Goal: Task Accomplishment & Management: Manage account settings

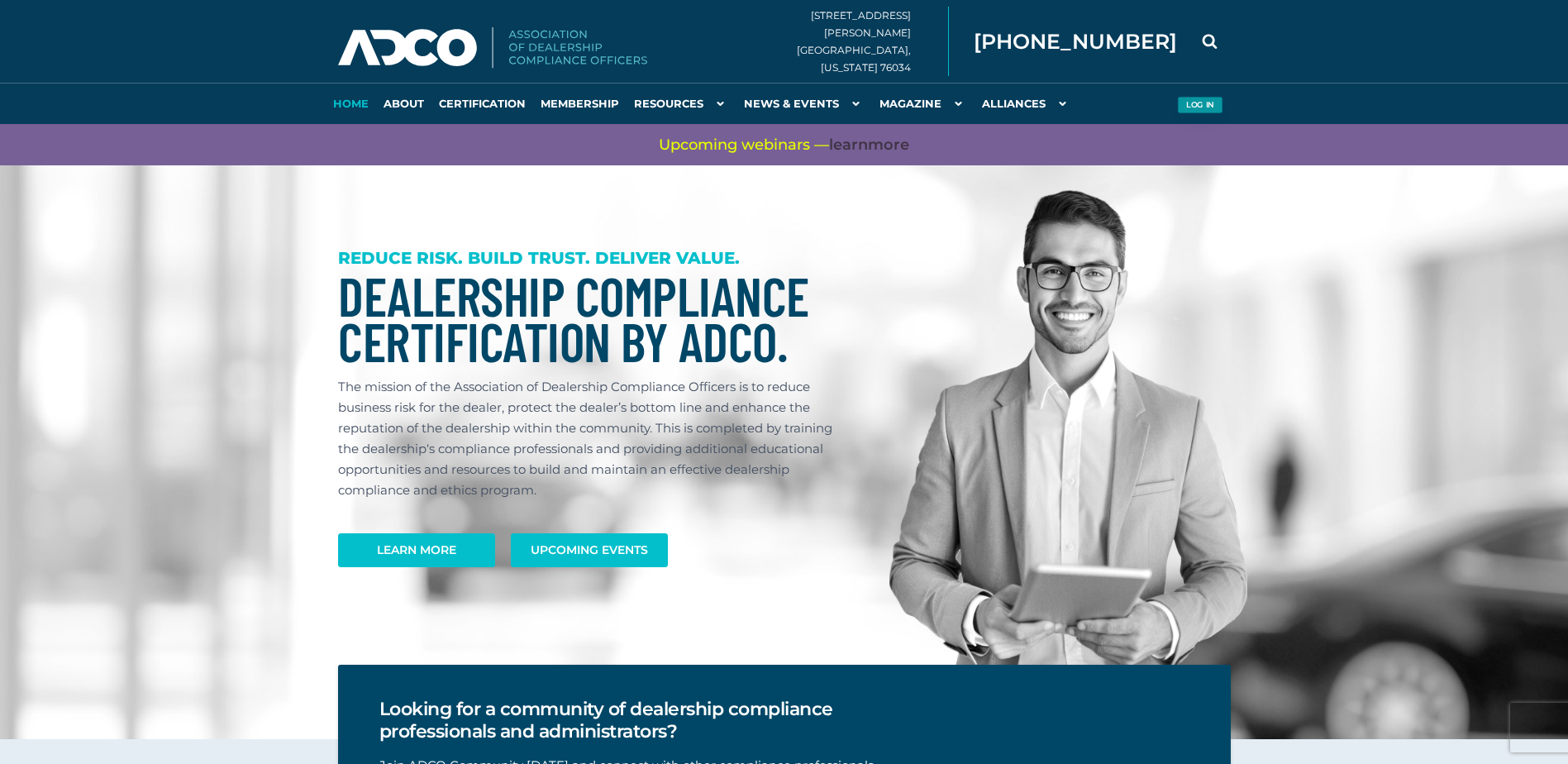
click at [1208, 100] on button "Log in" at bounding box center [1200, 106] width 45 height 17
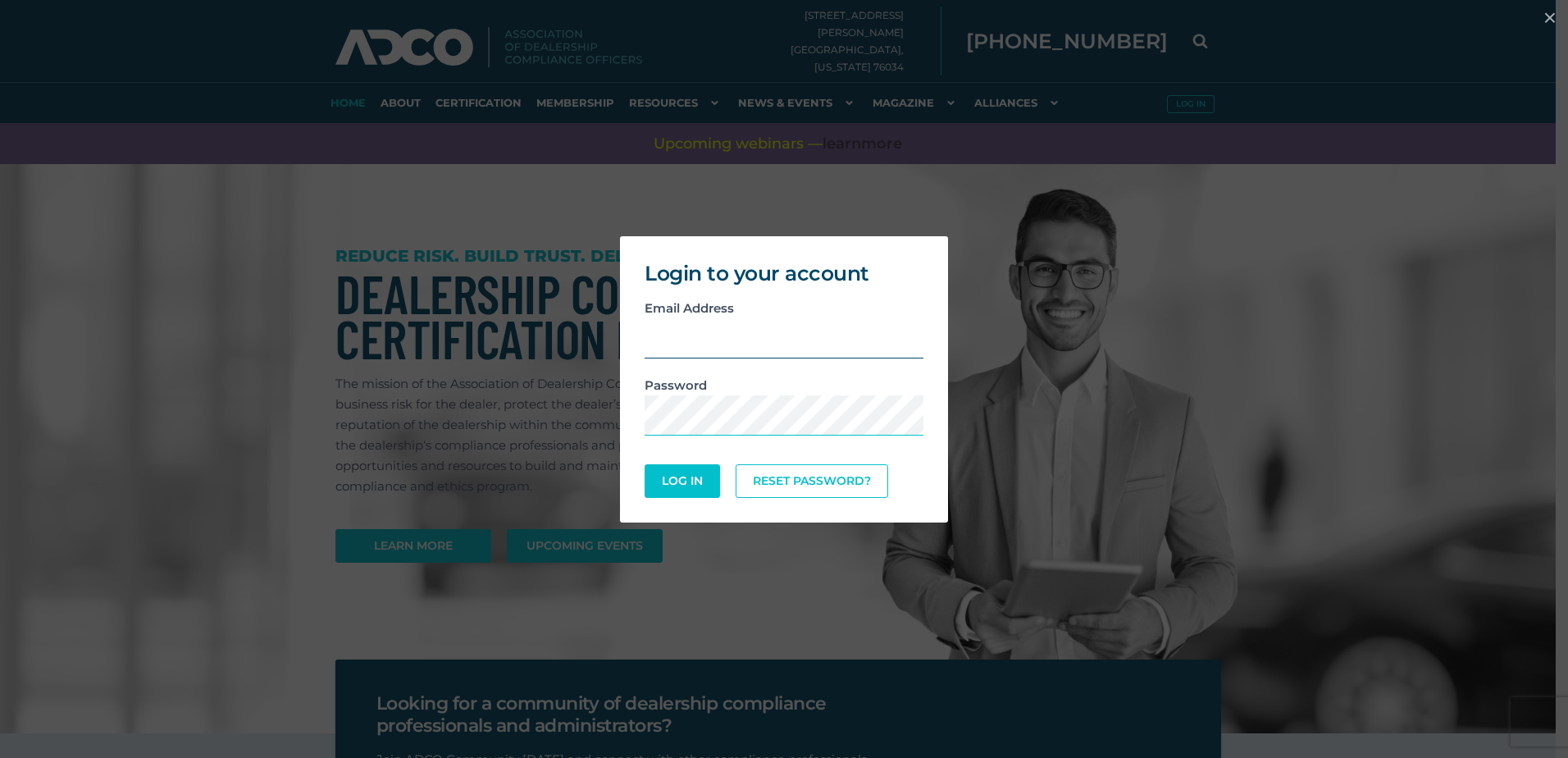
click at [693, 344] on input "email" at bounding box center [784, 337] width 279 height 40
type input "[EMAIL_ADDRESS][DOMAIN_NAME]"
click at [692, 484] on button "Log In" at bounding box center [682, 480] width 71 height 32
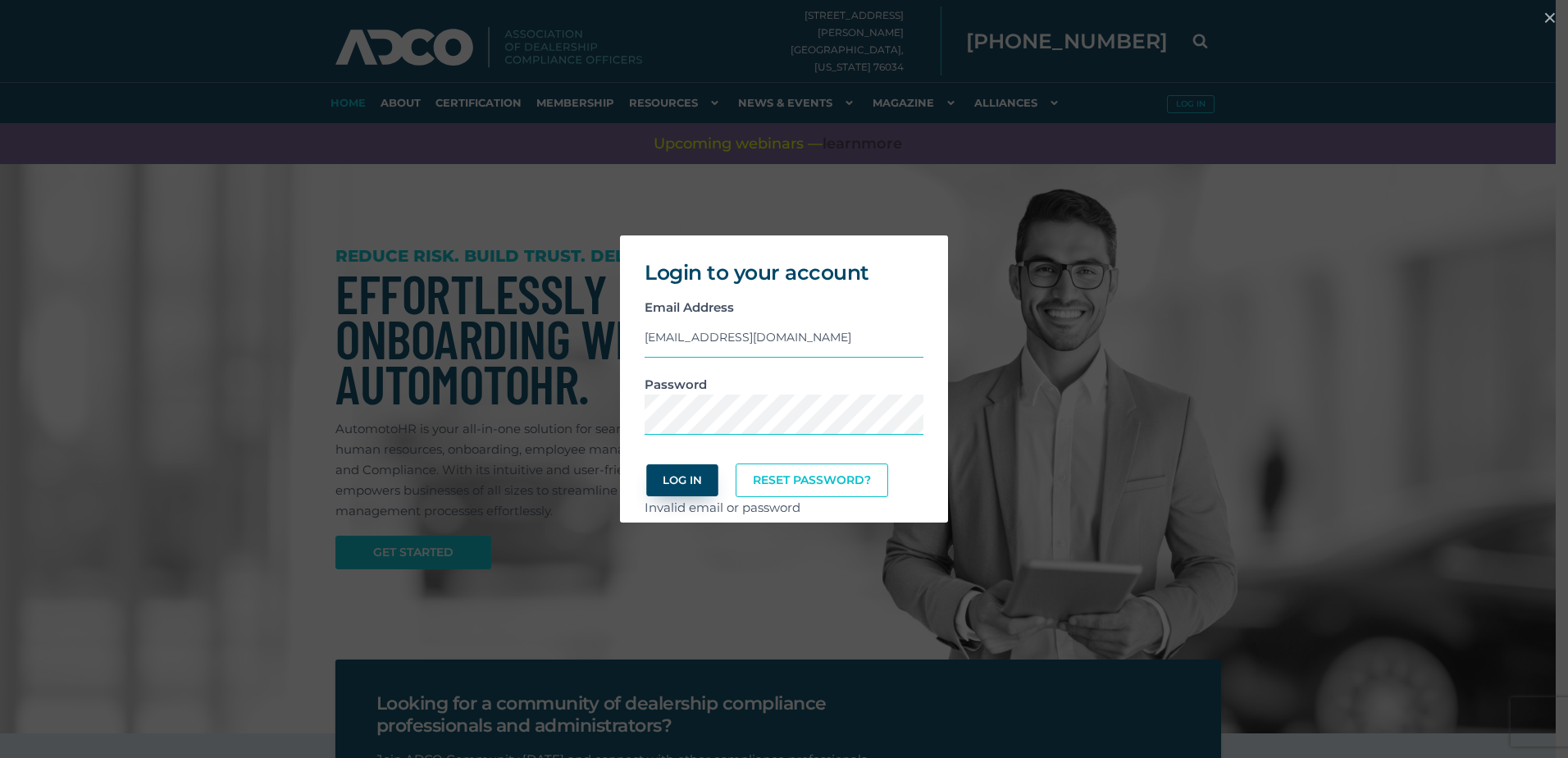
click at [682, 482] on button "Log In" at bounding box center [682, 480] width 71 height 32
click at [645, 464] on button "Log In" at bounding box center [683, 480] width 76 height 34
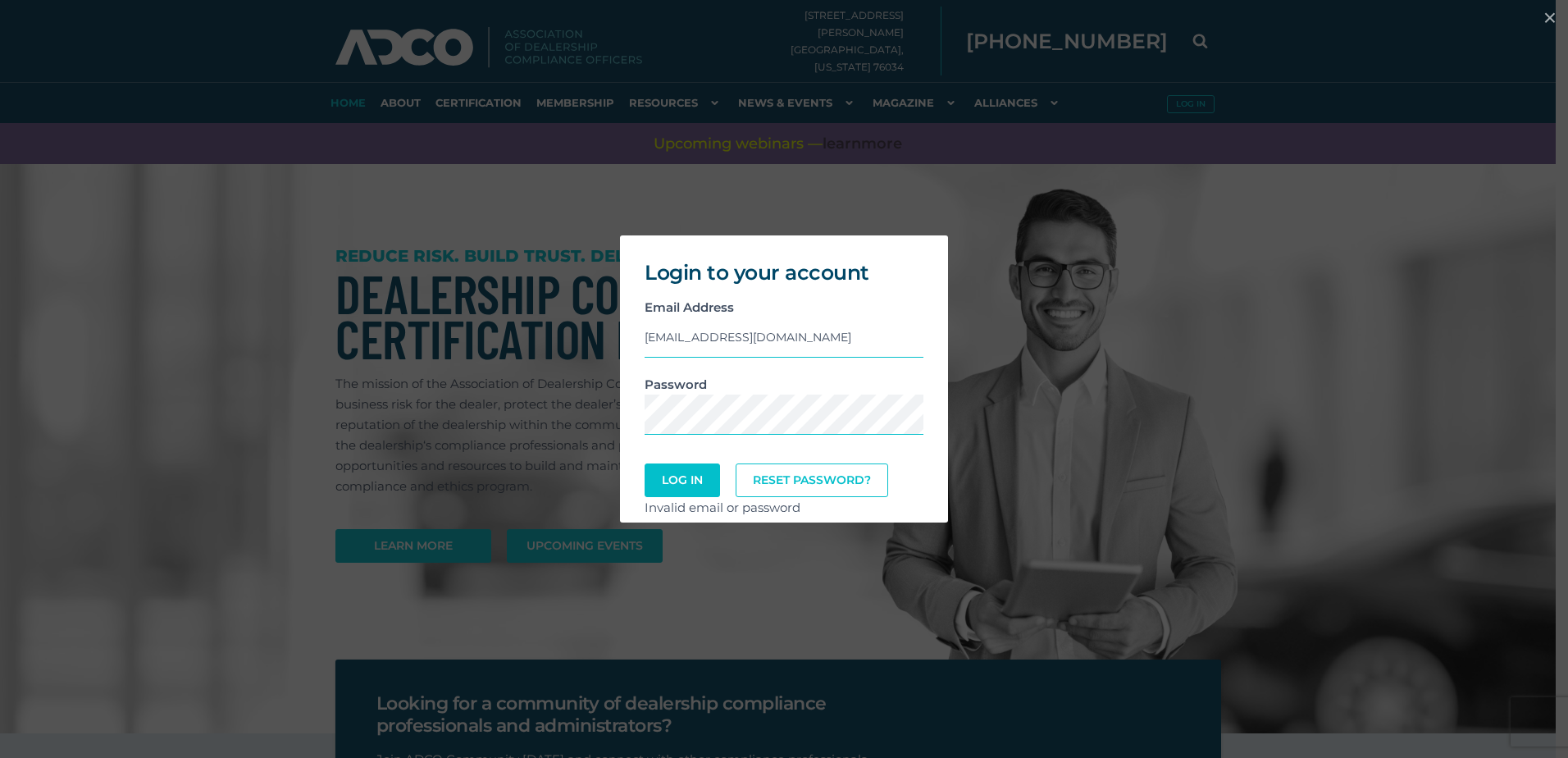
click at [1141, 432] on div "Login to your account Email Address bhartong@markwahlbergauto.com Password Log …" at bounding box center [784, 379] width 1555 height 304
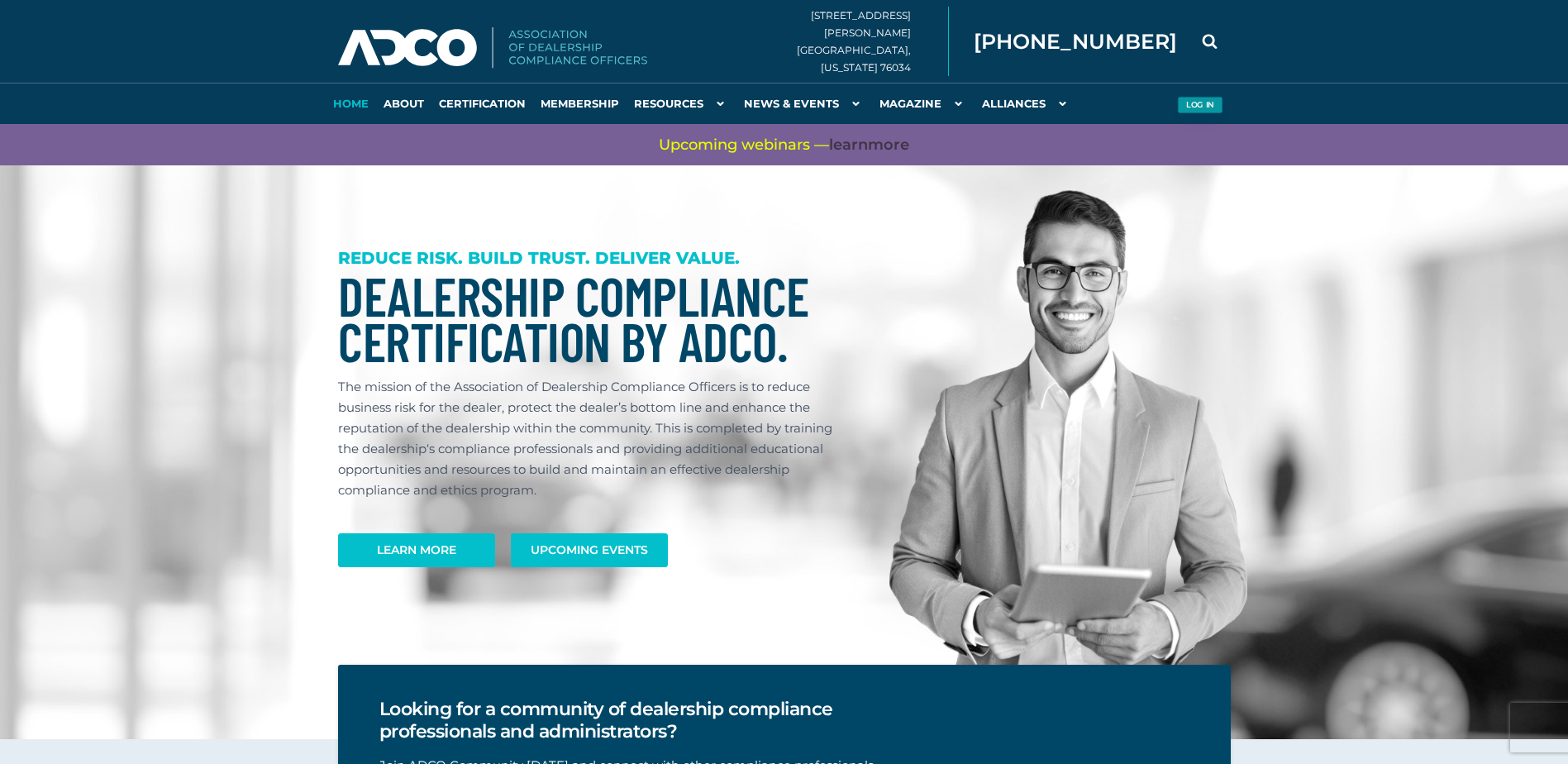
click at [1188, 98] on button "Log in" at bounding box center [1200, 106] width 45 height 17
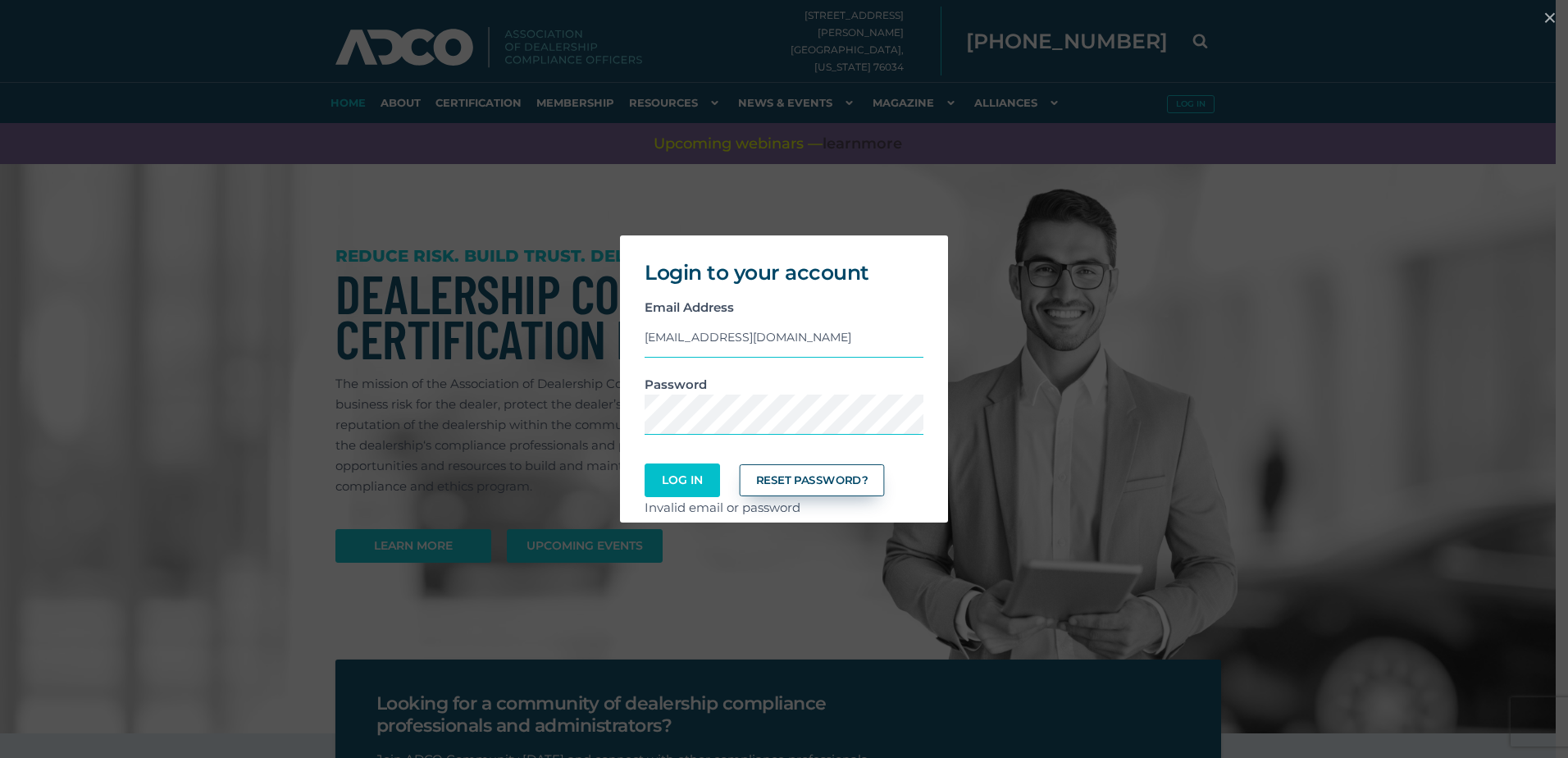
click at [807, 476] on link "Reset Password?" at bounding box center [812, 480] width 145 height 32
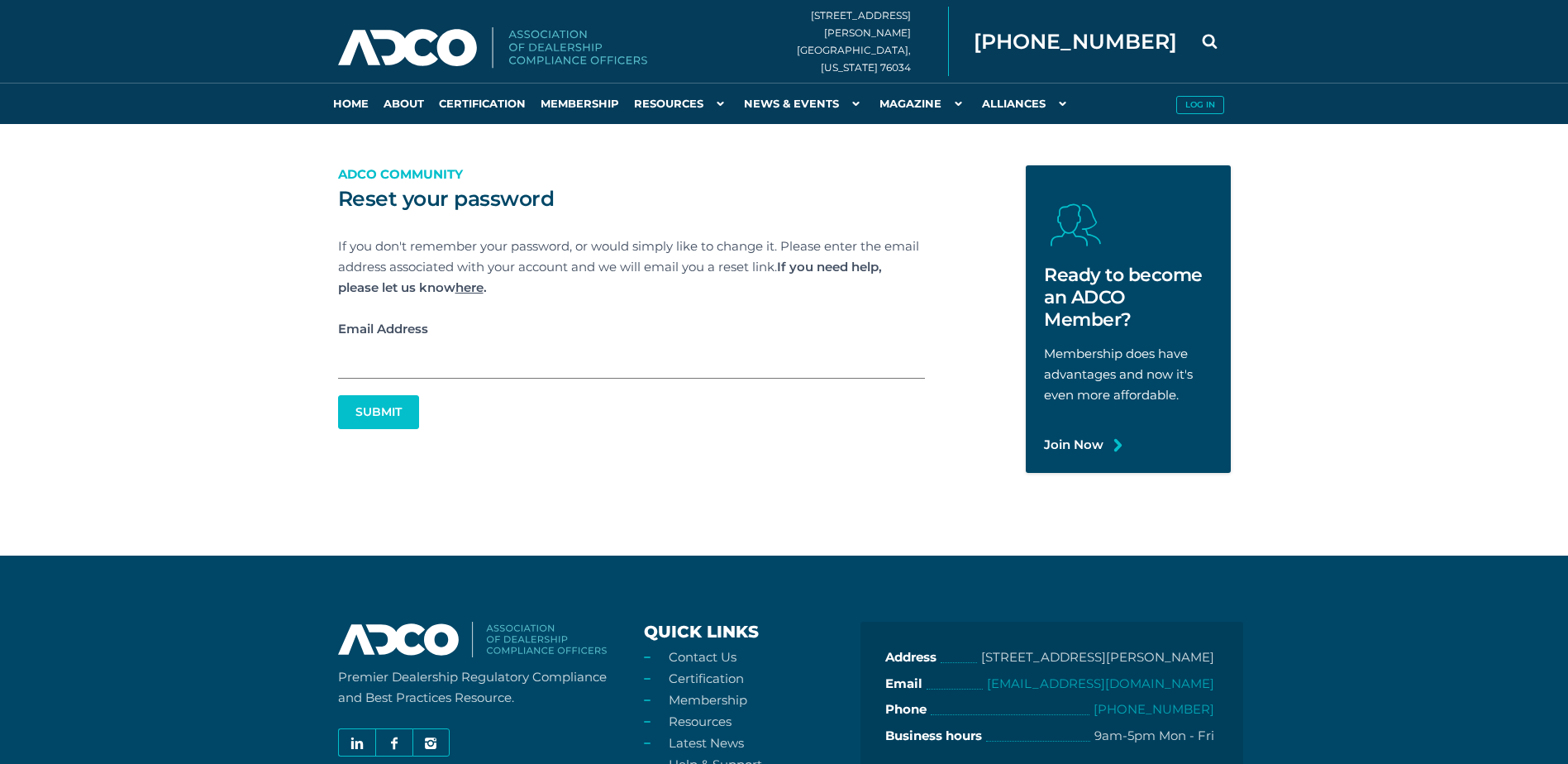
click at [449, 363] on input "Email Address" at bounding box center [631, 359] width 587 height 40
type input "BHARTONG@MARKWAHLBERGAUTO.COM"
click at [382, 399] on button "Submit" at bounding box center [379, 412] width 77 height 32
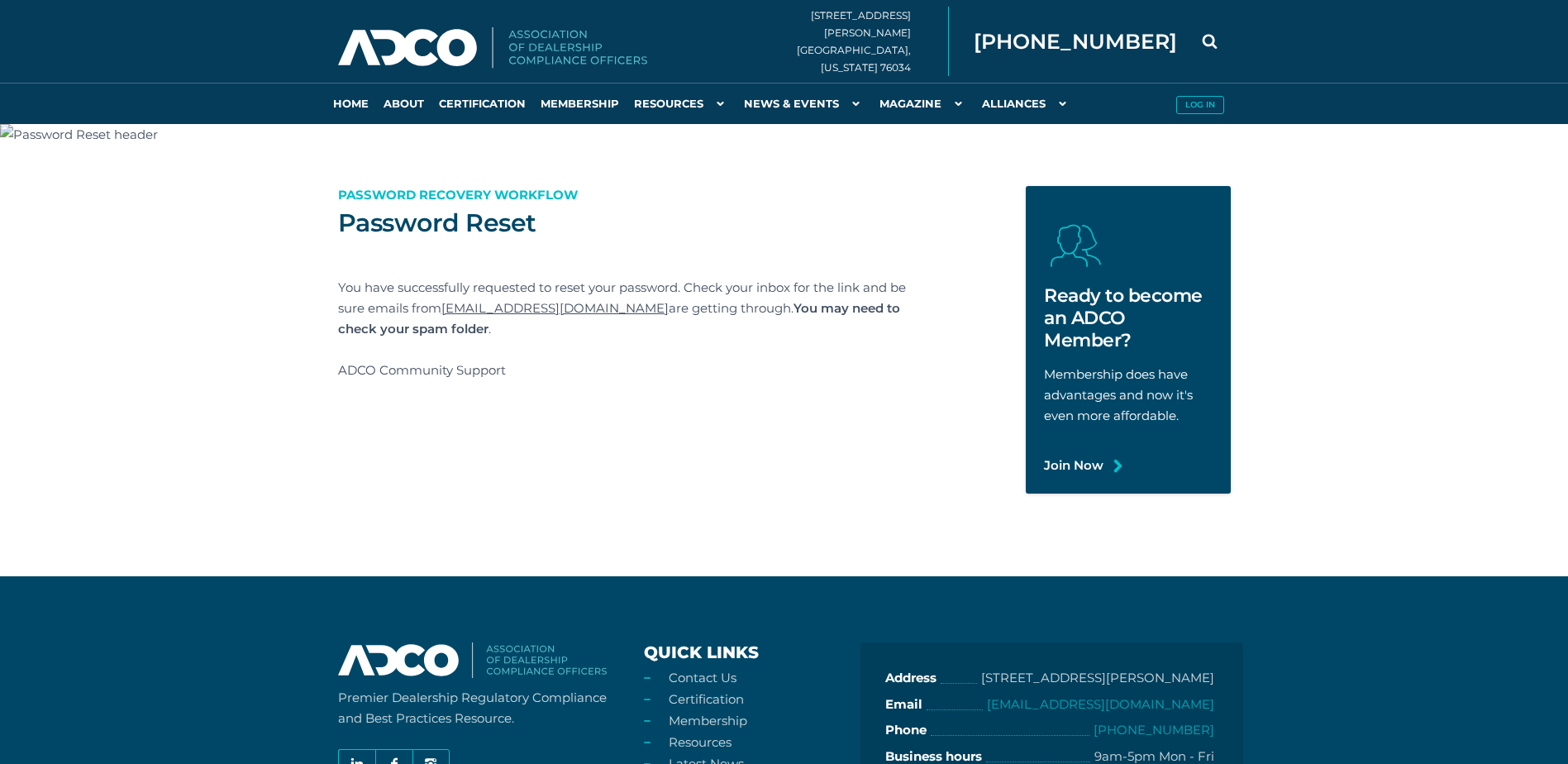
click at [782, 350] on div "Password Reset Password Recovery Workflow You have successfully requested to re…" at bounding box center [631, 339] width 612 height 307
click at [1193, 97] on button "Log in" at bounding box center [1200, 106] width 45 height 17
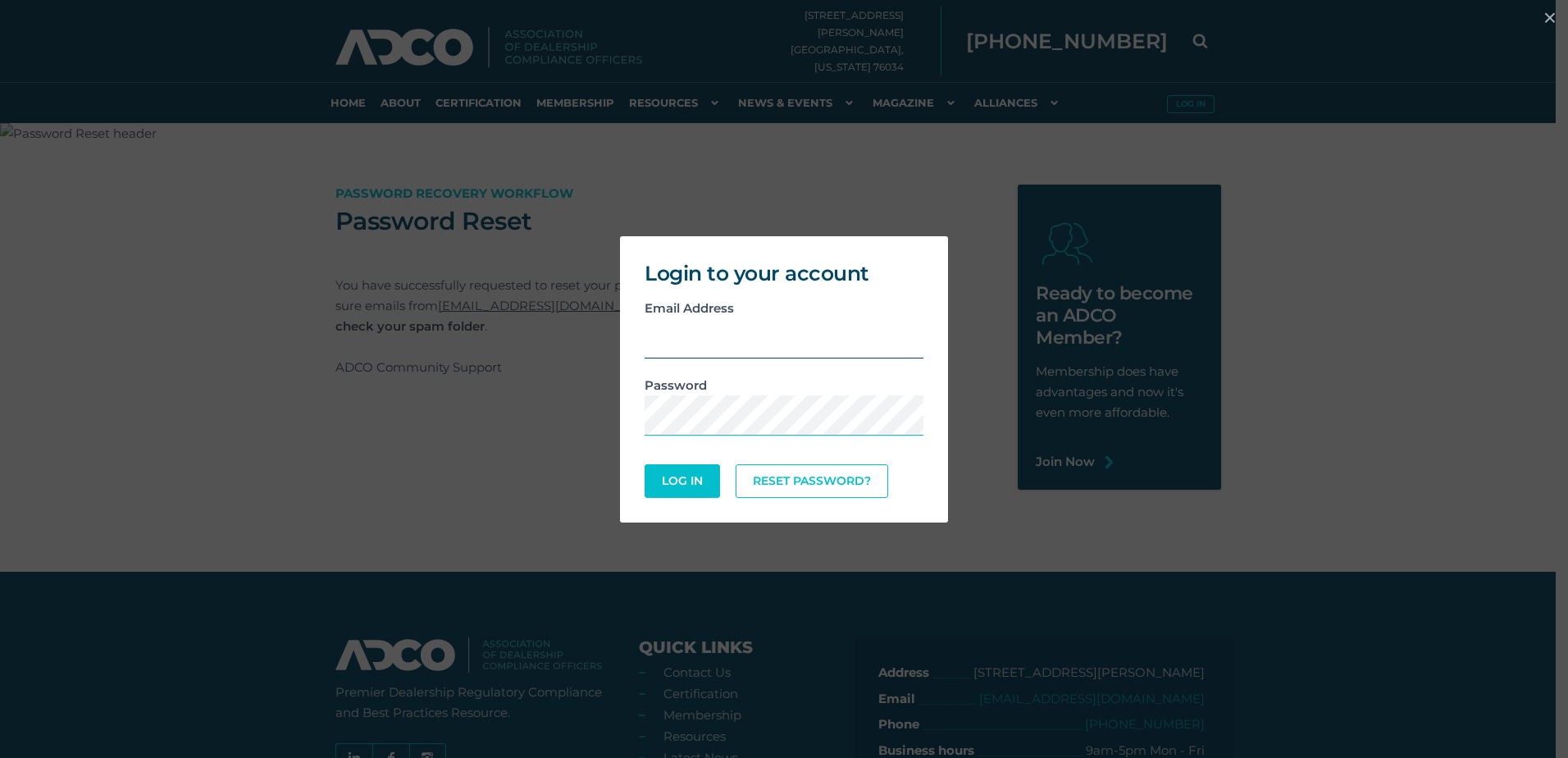
click at [687, 350] on input "email" at bounding box center [784, 337] width 279 height 40
type input "bhartong@markwahlbergauto.com"
click at [819, 478] on link "Reset Password?" at bounding box center [812, 480] width 145 height 32
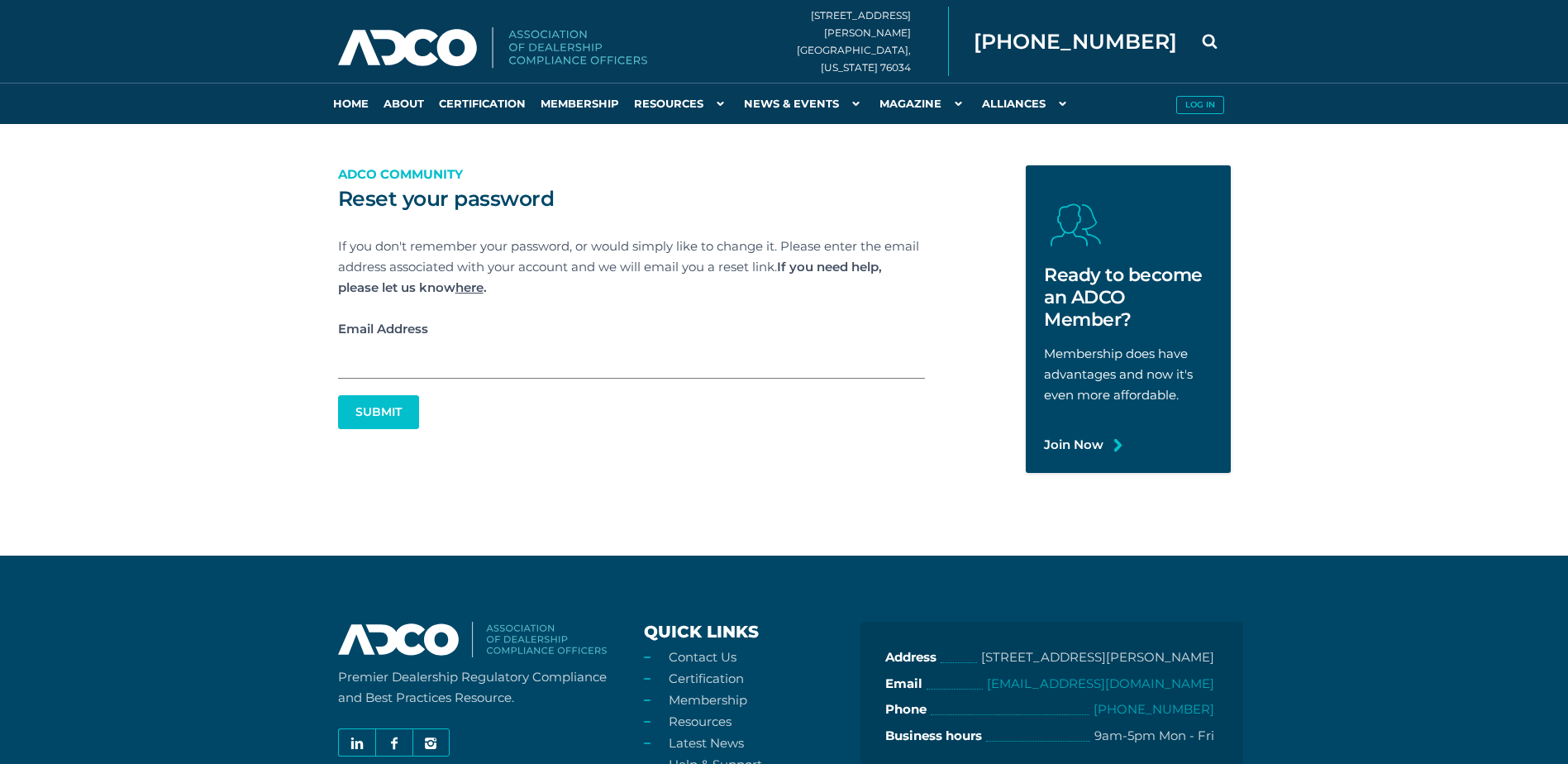
click at [400, 361] on input "Email Address" at bounding box center [631, 359] width 587 height 40
type input "[EMAIL_ADDRESS][DOMAIN_NAME]"
click at [376, 406] on button "Submit" at bounding box center [379, 412] width 77 height 32
